Goal: Obtain resource: Download file/media

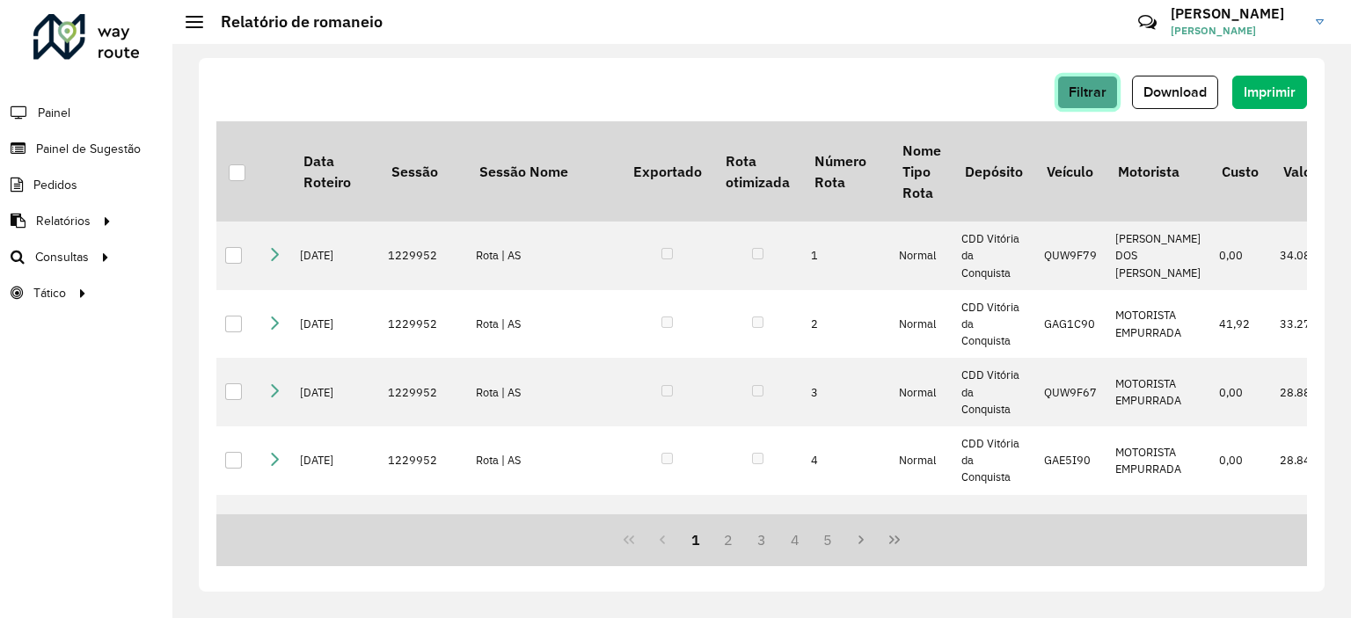
click at [1099, 95] on span "Filtrar" at bounding box center [1088, 91] width 38 height 15
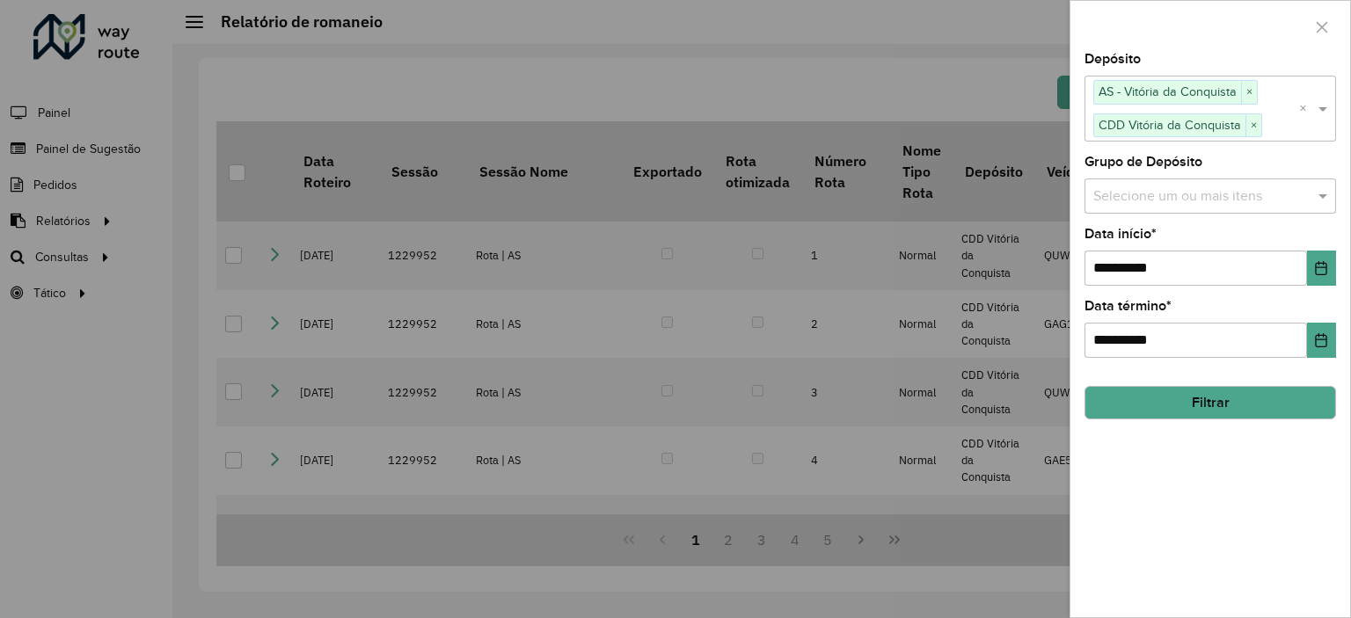
click at [77, 259] on div at bounding box center [675, 309] width 1351 height 618
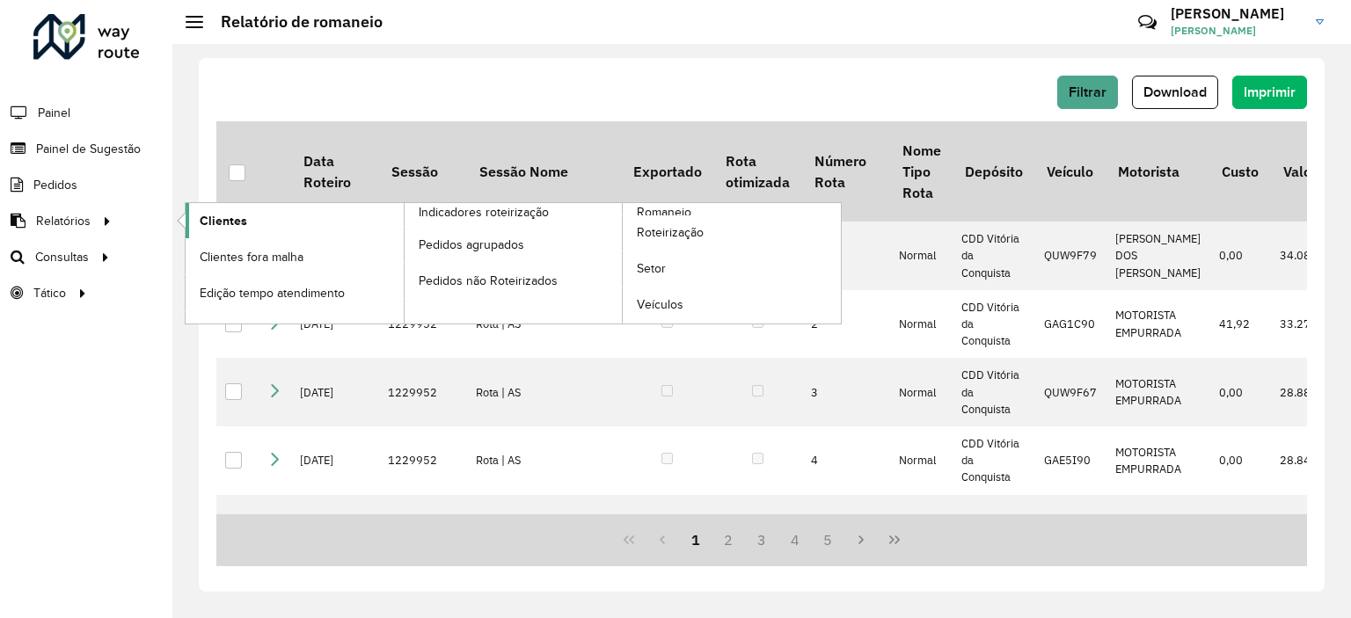
click at [231, 214] on span "Clientes" at bounding box center [223, 221] width 47 height 18
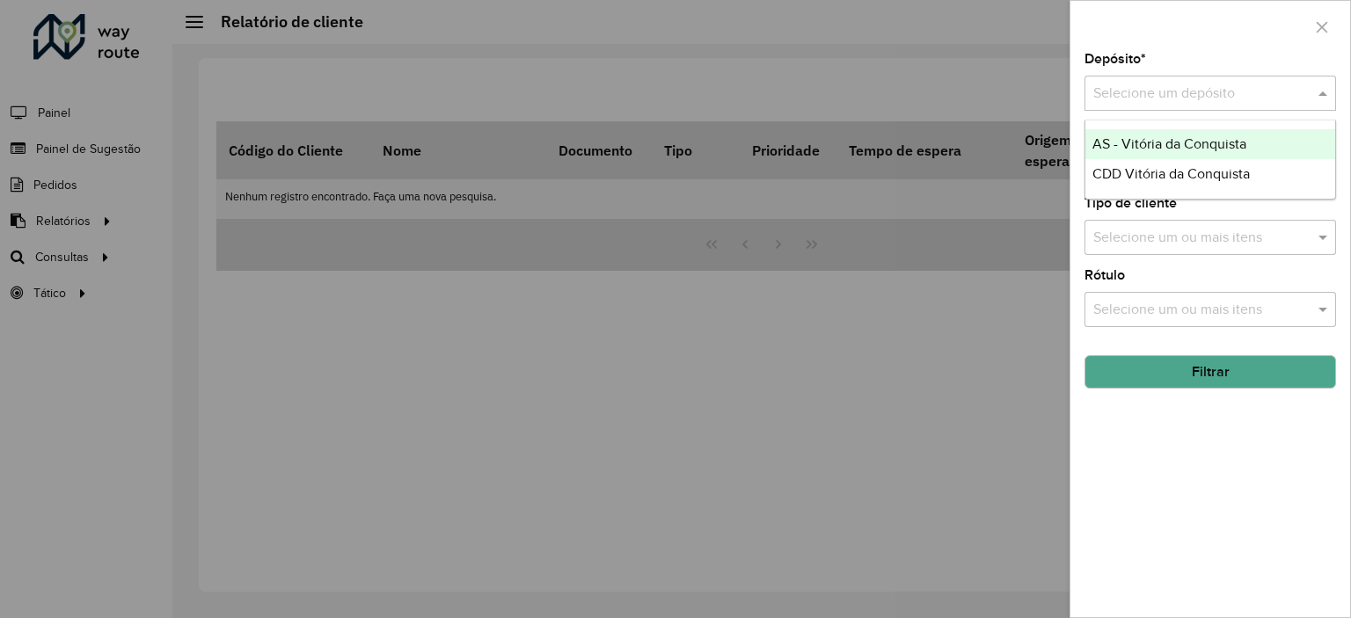
click at [1173, 104] on div "Selecione um depósito" at bounding box center [1210, 93] width 252 height 35
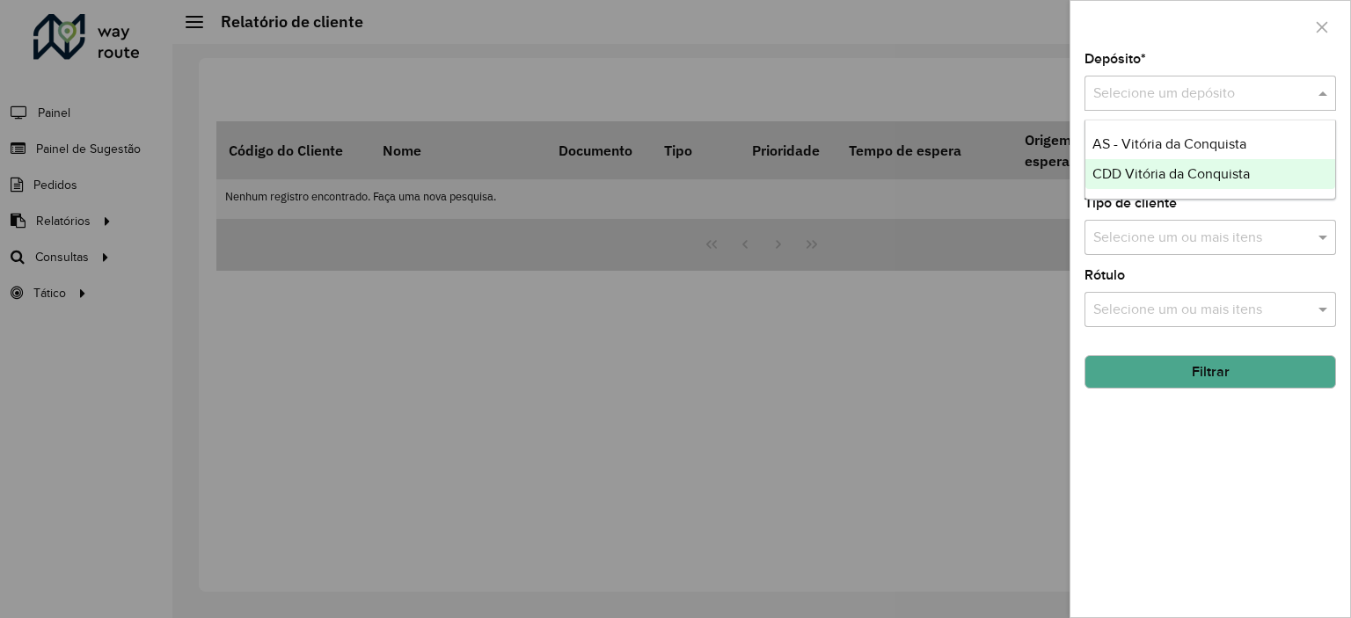
click at [1171, 169] on span "CDD Vitória da Conquista" at bounding box center [1170, 173] width 157 height 15
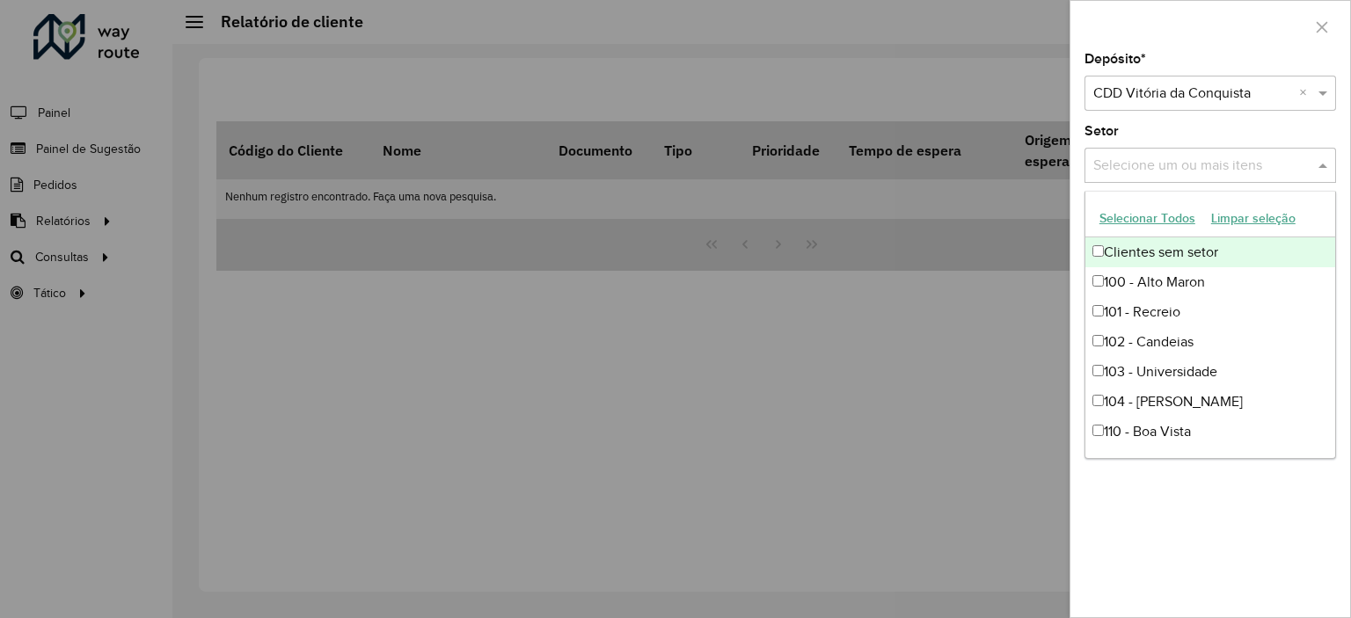
click at [1201, 163] on input "text" at bounding box center [1201, 166] width 225 height 21
click at [1182, 214] on button "Selecionar Todos" at bounding box center [1147, 218] width 112 height 27
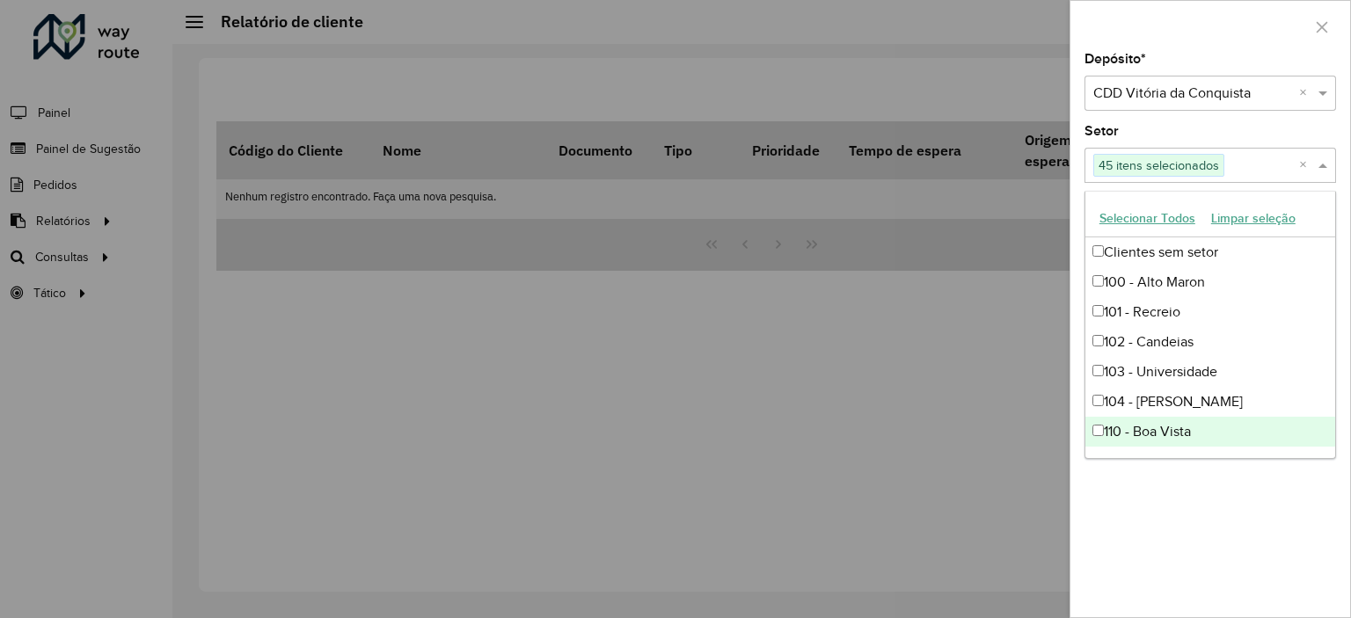
click at [1193, 482] on div "Depósito * Selecione um depósito × CDD Vitória da Conquista × Setor Selecione u…" at bounding box center [1210, 335] width 280 height 565
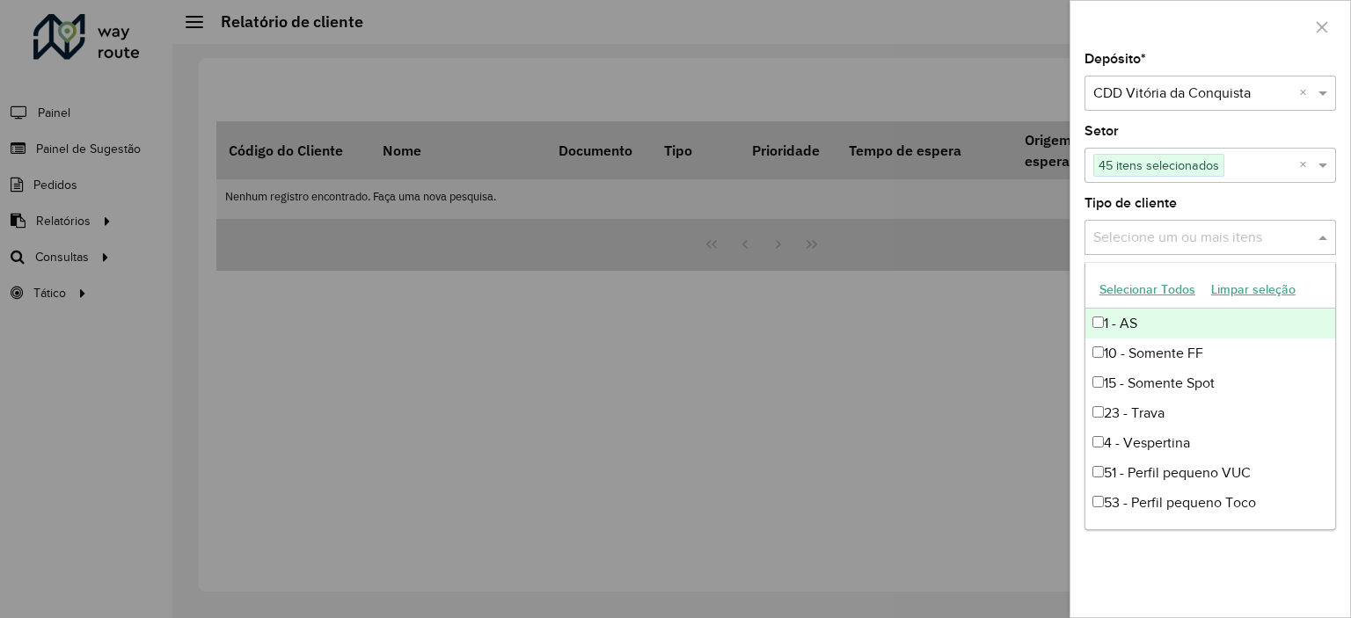
click at [1201, 240] on input "text" at bounding box center [1201, 238] width 225 height 21
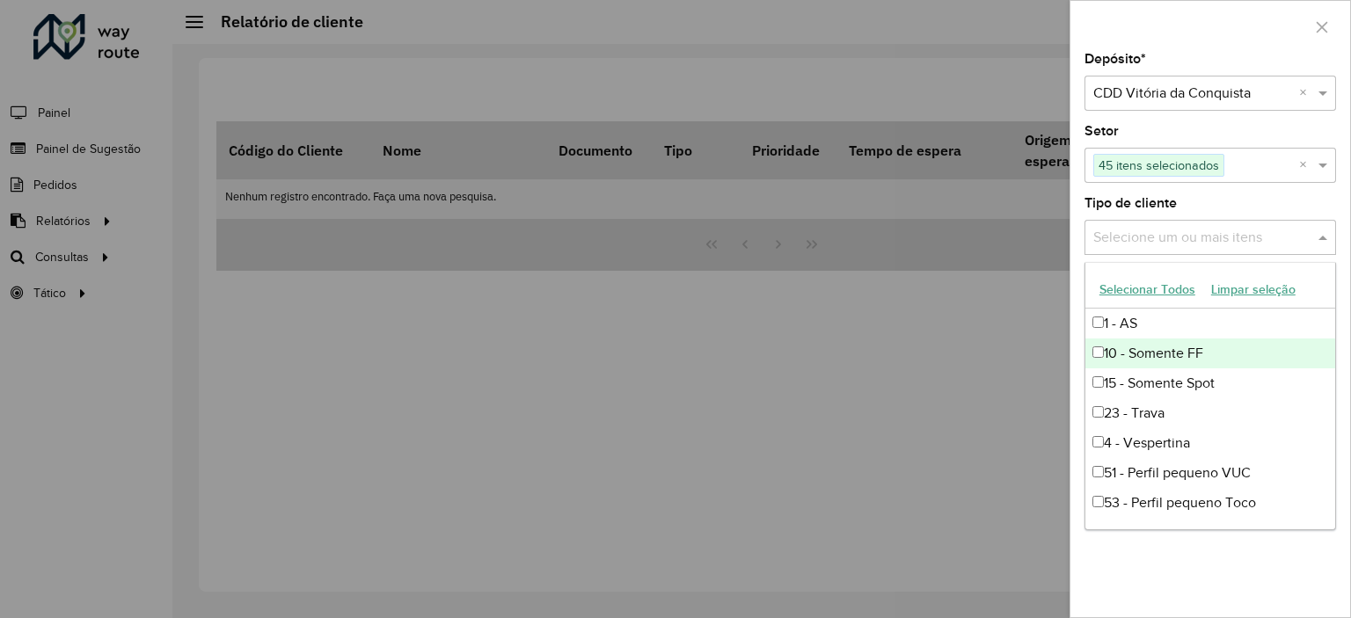
click at [1155, 289] on button "Selecionar Todos" at bounding box center [1147, 289] width 112 height 27
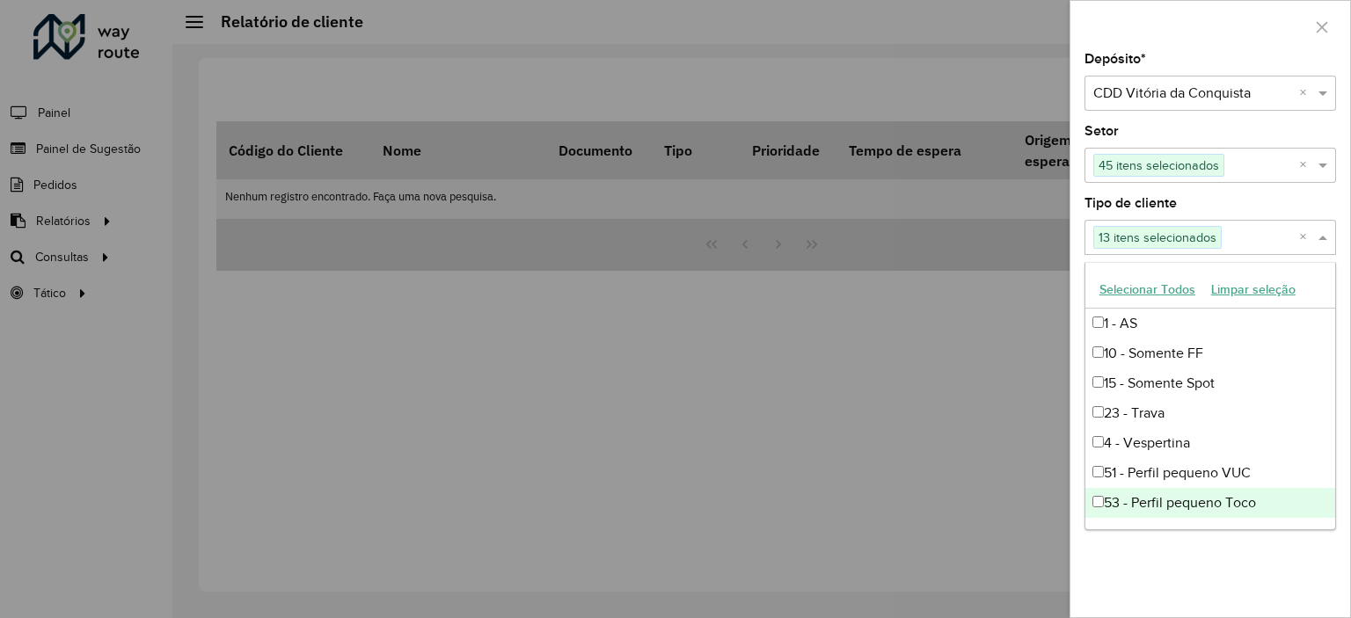
click at [1214, 562] on div "Depósito * Selecione um depósito × CDD Vitória da Conquista × Setor Selecione u…" at bounding box center [1210, 335] width 280 height 565
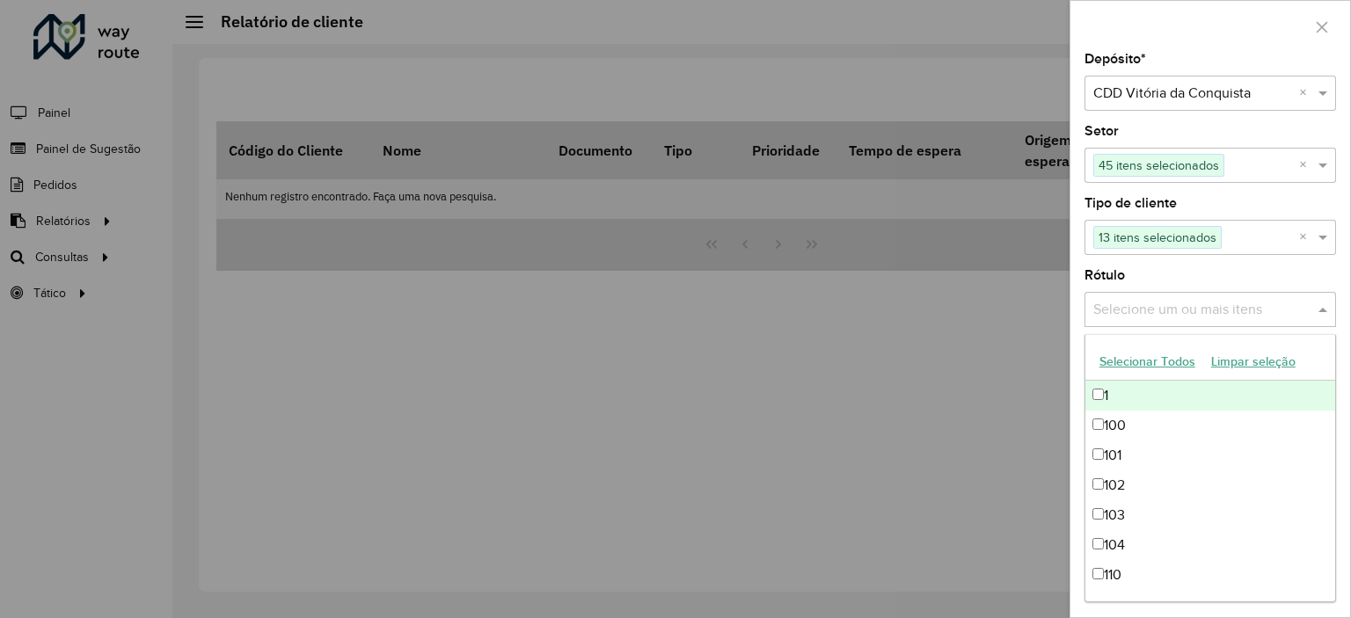
click at [1228, 303] on input "text" at bounding box center [1201, 310] width 225 height 21
click at [1162, 354] on button "Selecionar Todos" at bounding box center [1147, 361] width 112 height 27
click at [1031, 338] on div at bounding box center [675, 309] width 1351 height 618
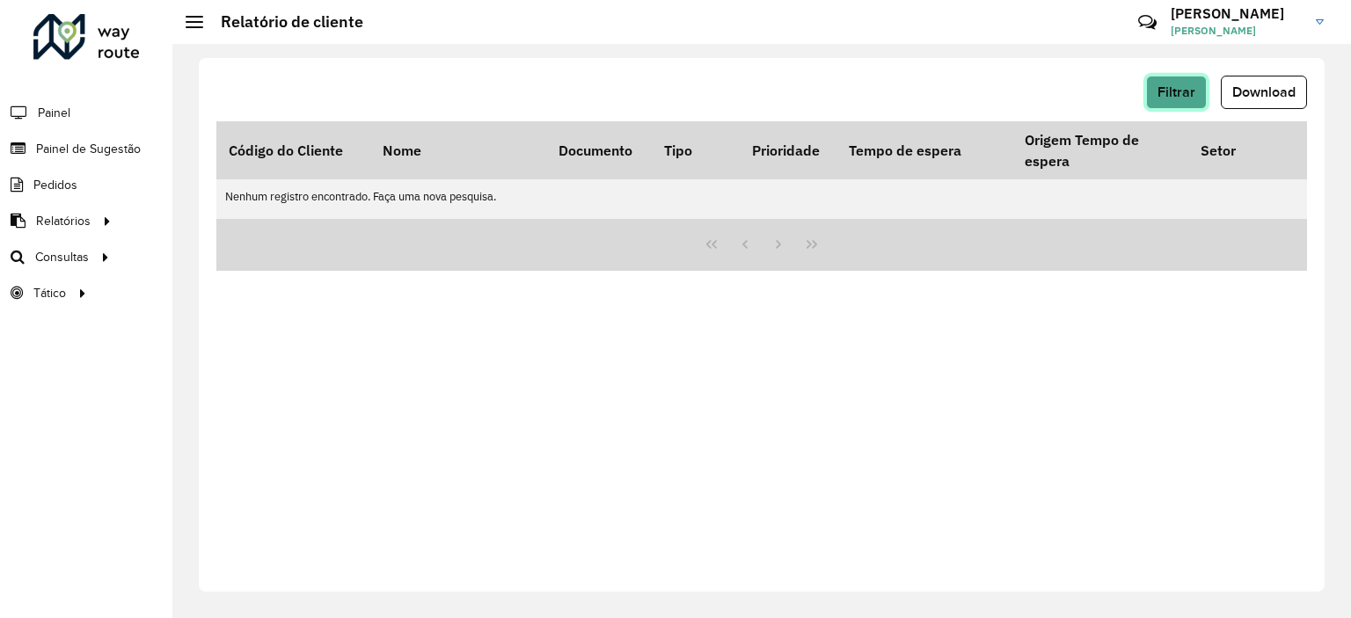
click at [1168, 91] on span "Filtrar" at bounding box center [1176, 91] width 38 height 15
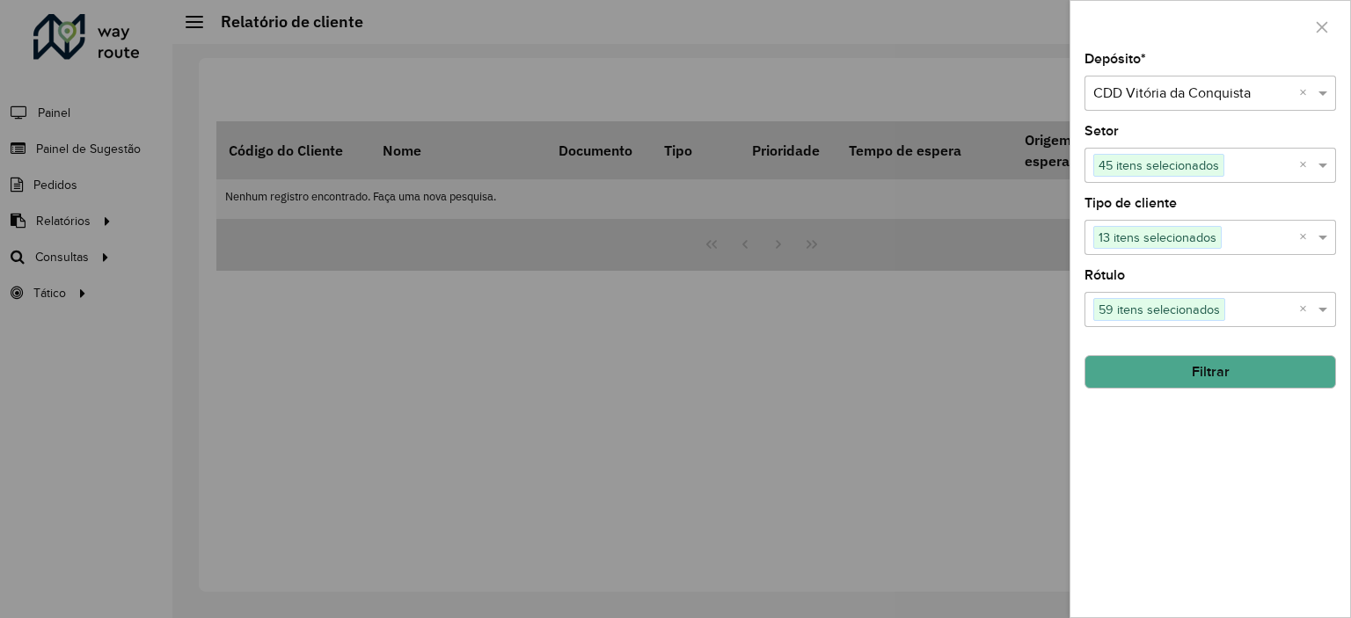
click at [1202, 366] on button "Filtrar" at bounding box center [1210, 371] width 252 height 33
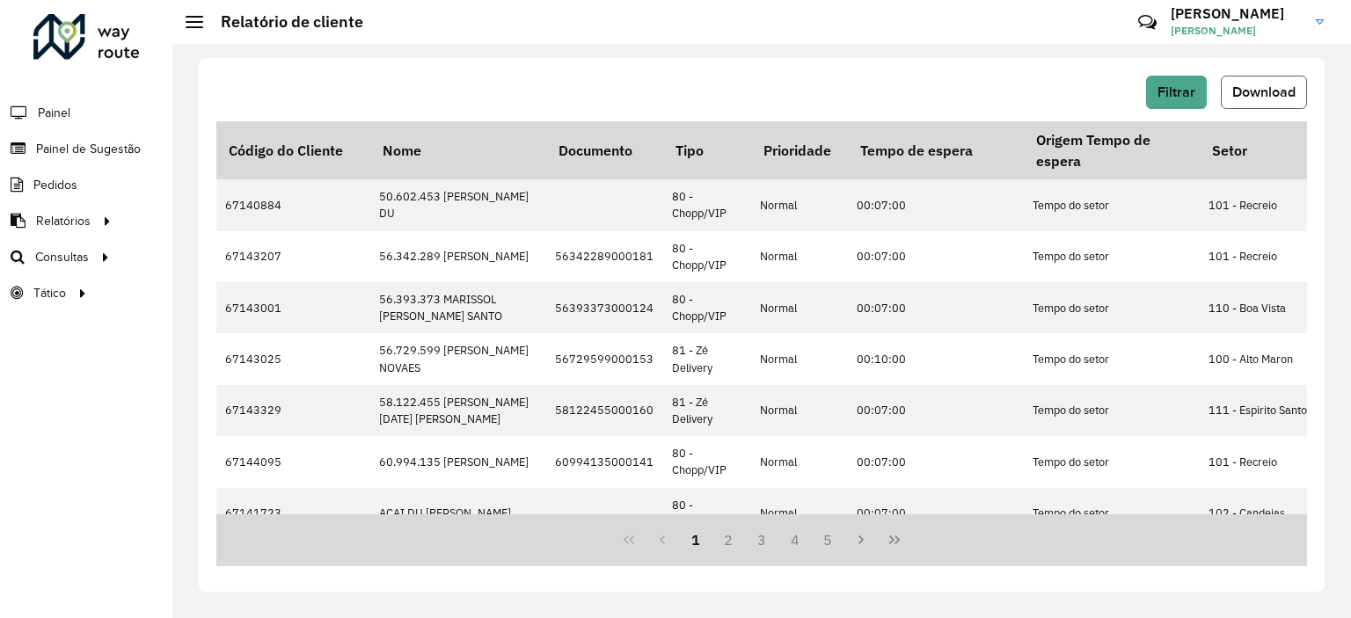
click at [1254, 106] on button "Download" at bounding box center [1264, 92] width 86 height 33
